Goal: Task Accomplishment & Management: Complete application form

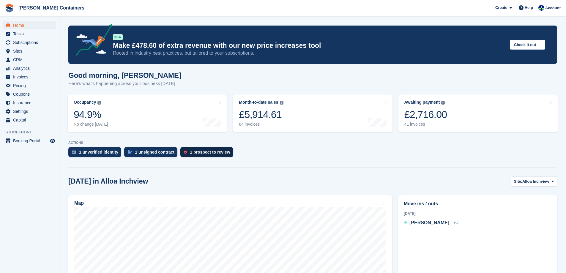
click at [207, 153] on div "1 prospect to review" at bounding box center [210, 152] width 40 height 5
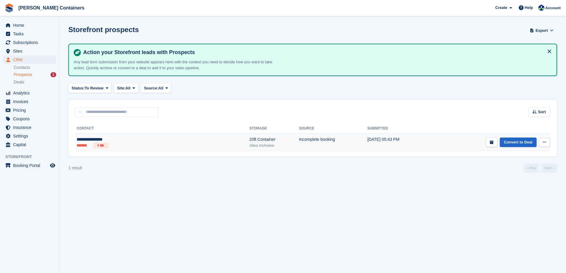
click at [249, 141] on div "20ft Container" at bounding box center [274, 139] width 50 height 6
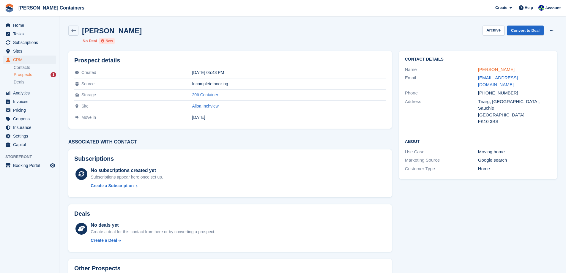
click at [500, 71] on link "[PERSON_NAME]" at bounding box center [496, 69] width 37 height 5
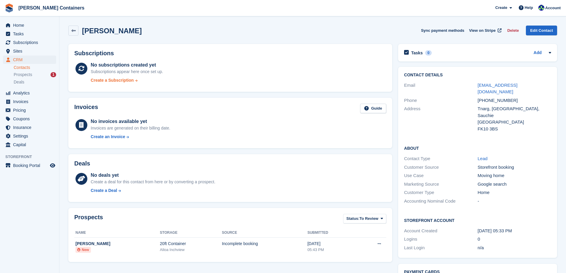
click at [111, 80] on div "Create a Subscription" at bounding box center [112, 80] width 43 height 6
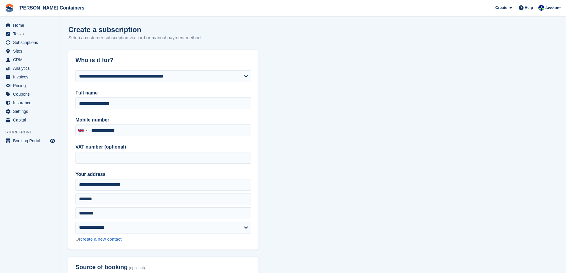
type input "**********"
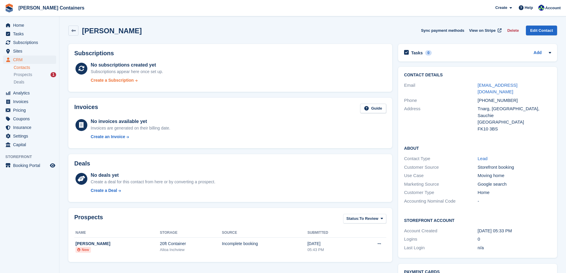
click at [111, 81] on div "Create a Subscription" at bounding box center [112, 80] width 43 height 6
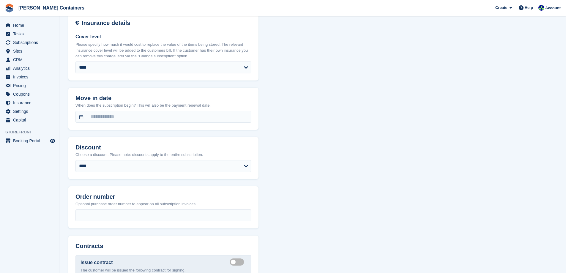
scroll to position [535, 0]
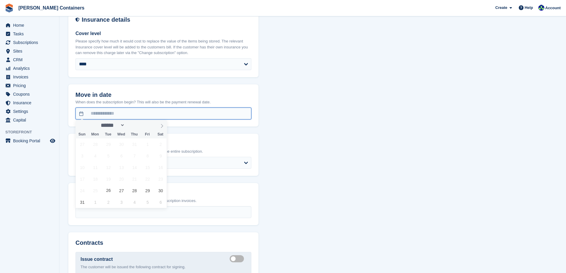
click at [103, 111] on input "text" at bounding box center [164, 114] width 176 height 12
click at [162, 127] on icon at bounding box center [162, 126] width 2 height 4
select select "*"
click at [95, 145] on span "1" at bounding box center [95, 145] width 12 height 12
type input "**********"
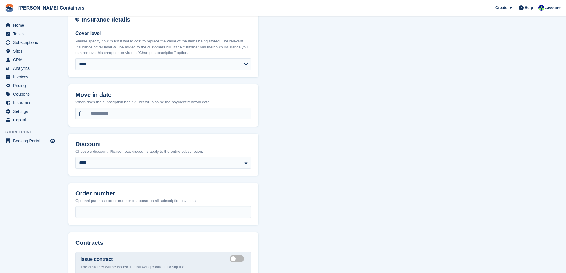
click at [279, 175] on div "**********" at bounding box center [312, 18] width 489 height 1007
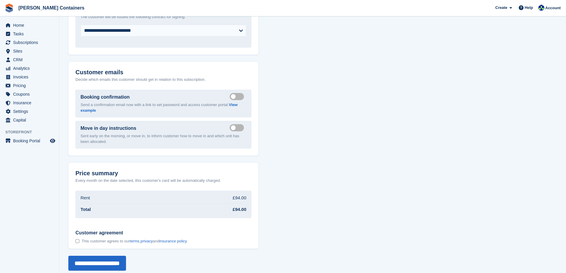
scroll to position [792, 0]
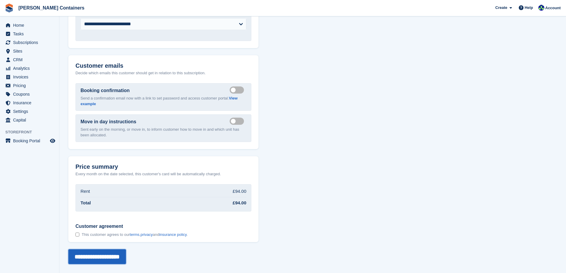
click at [96, 255] on input "**********" at bounding box center [97, 256] width 58 height 15
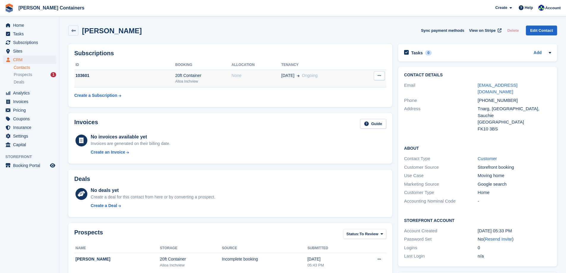
click at [214, 84] on div "Alloa Inchview" at bounding box center [203, 81] width 56 height 5
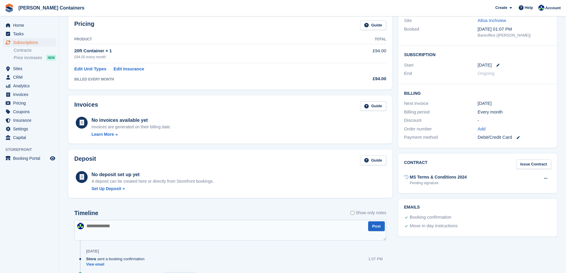
scroll to position [89, 0]
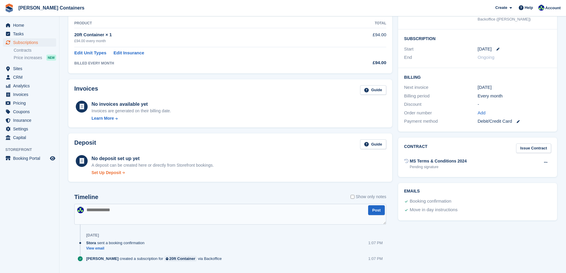
click at [118, 174] on div "Set Up Deposit" at bounding box center [107, 173] width 30 height 6
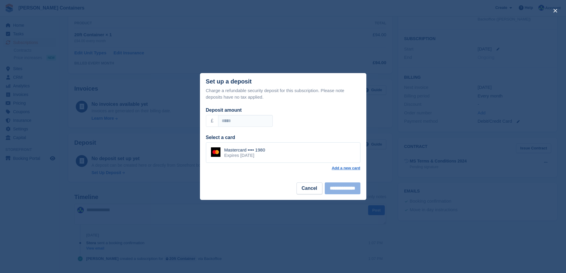
click at [286, 153] on div "Mastercard •••• 1980 Expires [DATE]" at bounding box center [283, 152] width 155 height 21
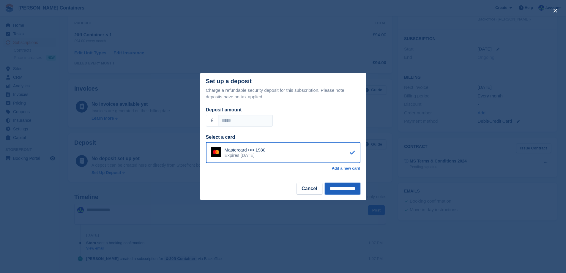
click at [339, 186] on input "**********" at bounding box center [343, 189] width 36 height 12
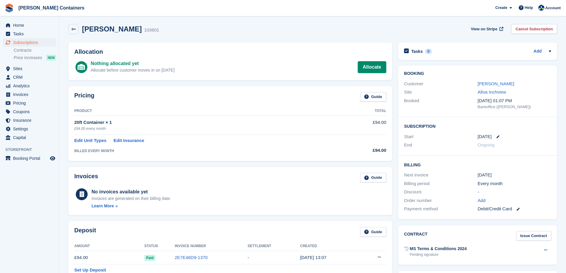
scroll to position [0, 0]
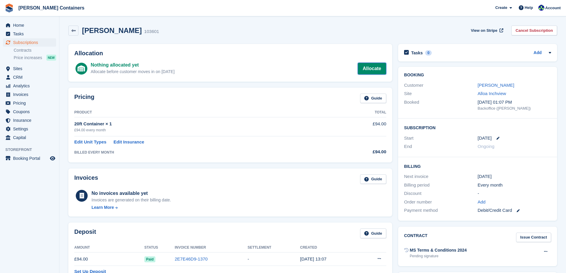
click at [372, 70] on link "Allocate" at bounding box center [372, 69] width 29 height 12
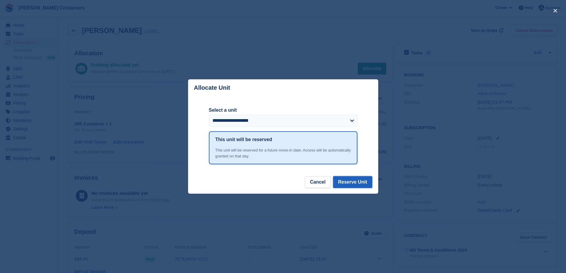
click at [350, 183] on button "Reserve Unit" at bounding box center [352, 182] width 39 height 12
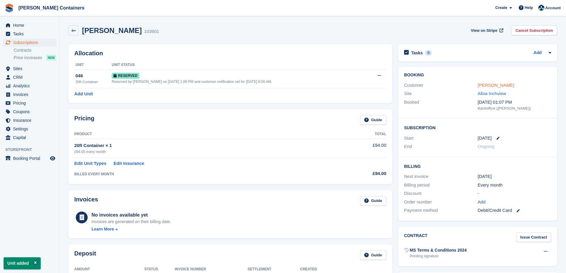
click at [500, 86] on link "[PERSON_NAME]" at bounding box center [496, 85] width 37 height 5
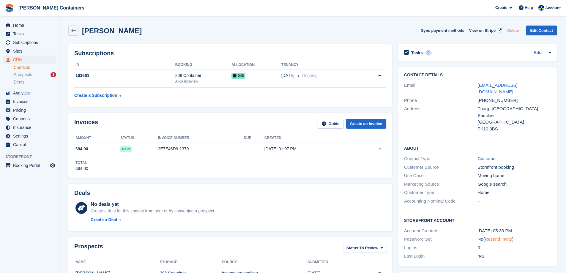
click at [499, 237] on link "Resend Invite" at bounding box center [498, 239] width 27 height 5
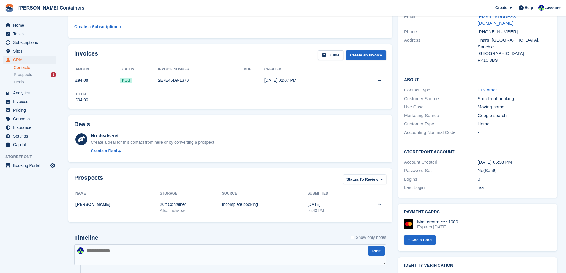
scroll to position [119, 0]
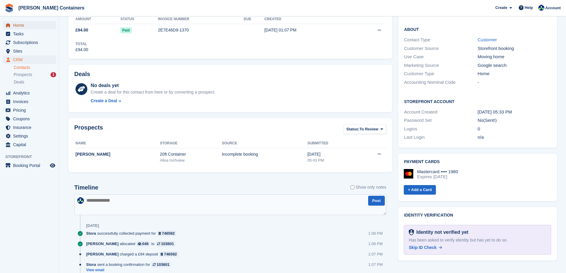
click at [17, 25] on span "Home" at bounding box center [31, 25] width 36 height 8
